Goal: Navigation & Orientation: Find specific page/section

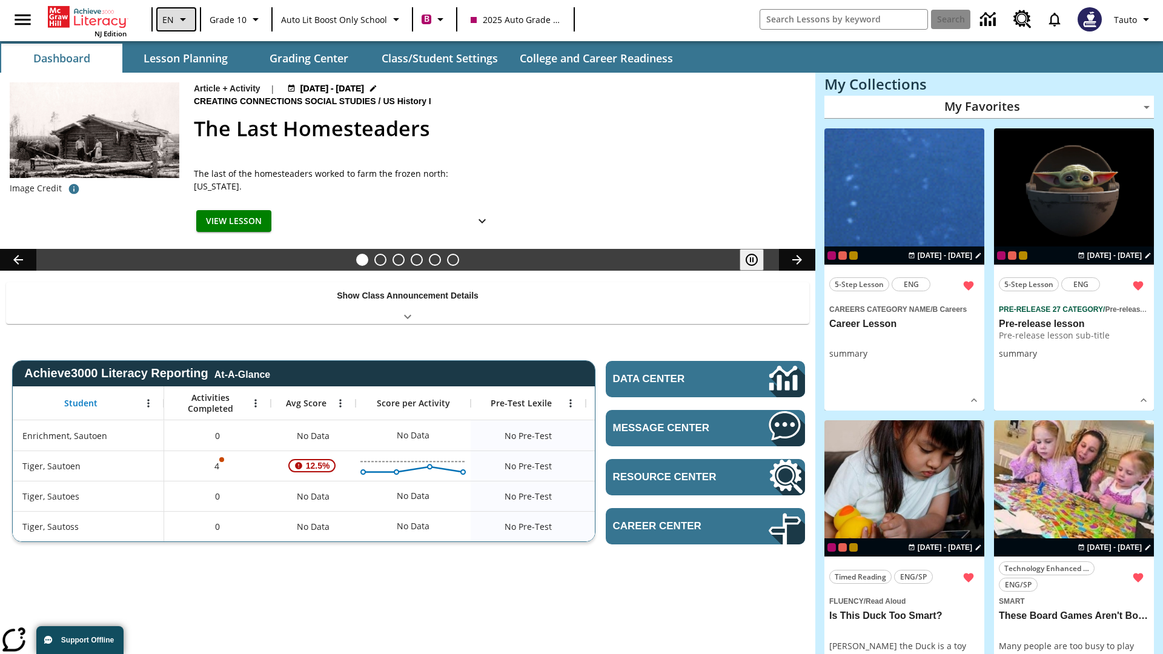
click at [176, 19] on icon "Language: EN, Select a language" at bounding box center [183, 19] width 15 height 15
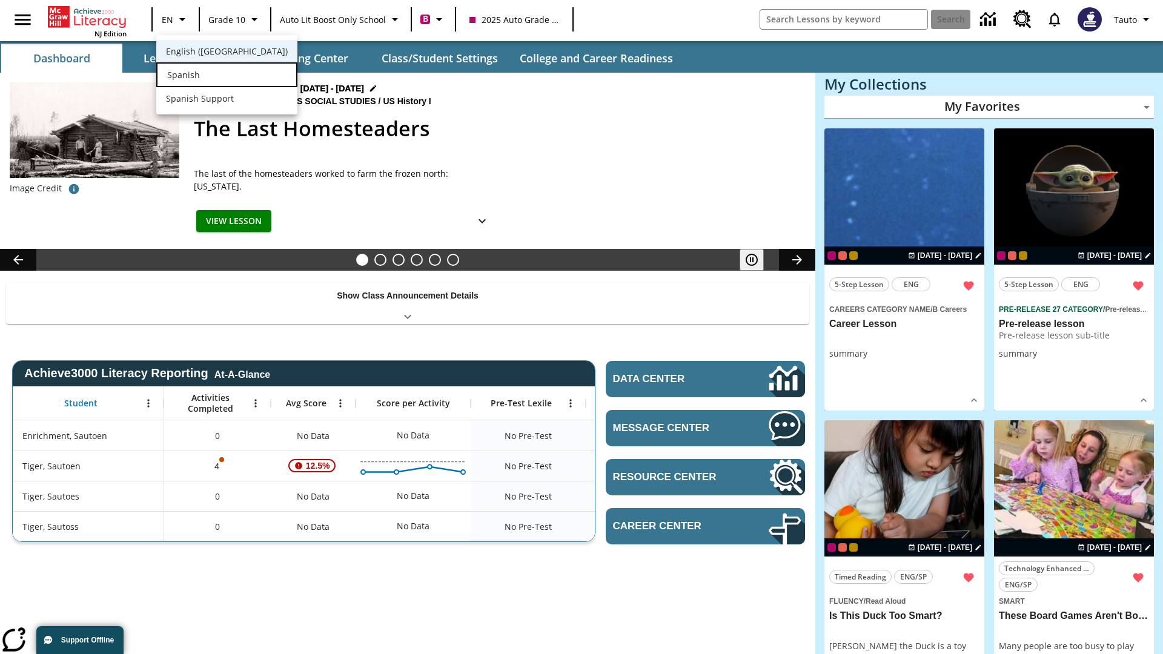
click at [202, 76] on div "Spanish" at bounding box center [226, 74] width 141 height 25
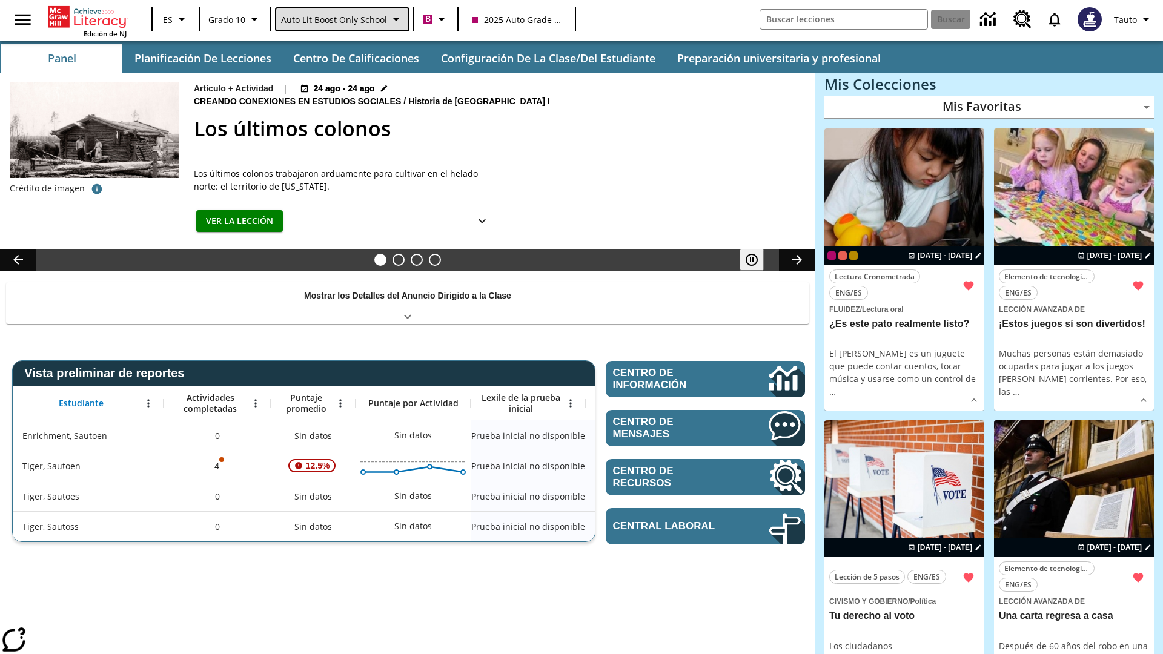
click at [341, 19] on span "Auto Lit Boost only School" at bounding box center [334, 19] width 106 height 13
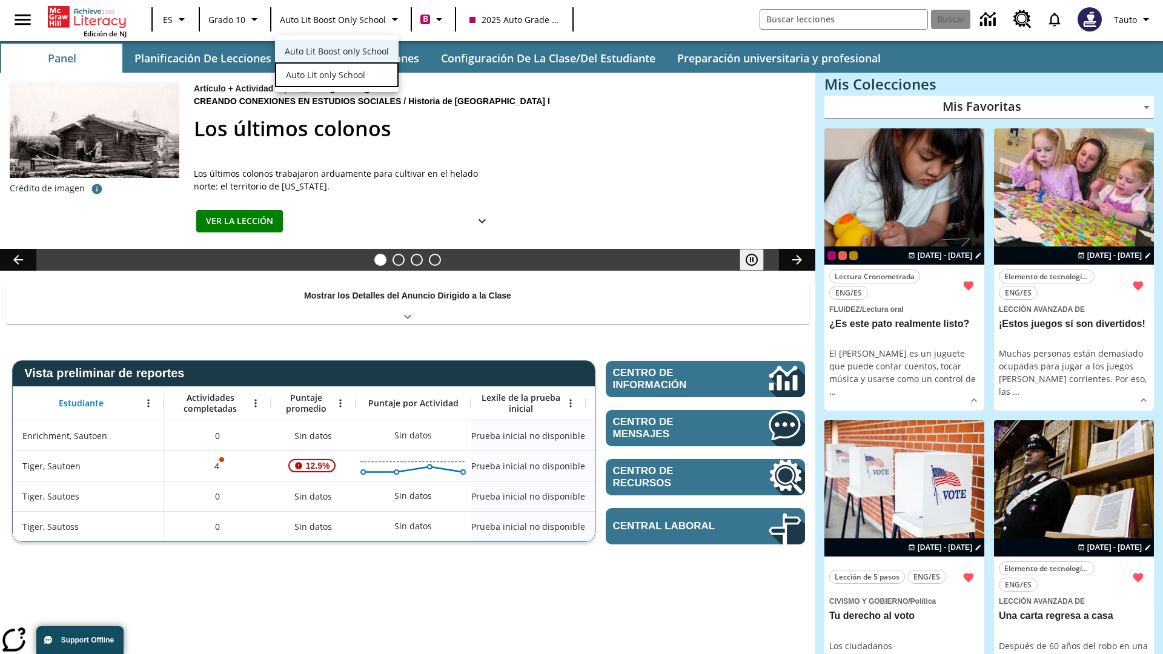
click at [324, 76] on span "Auto Lit only School" at bounding box center [325, 74] width 79 height 13
